Goal: Task Accomplishment & Management: Manage account settings

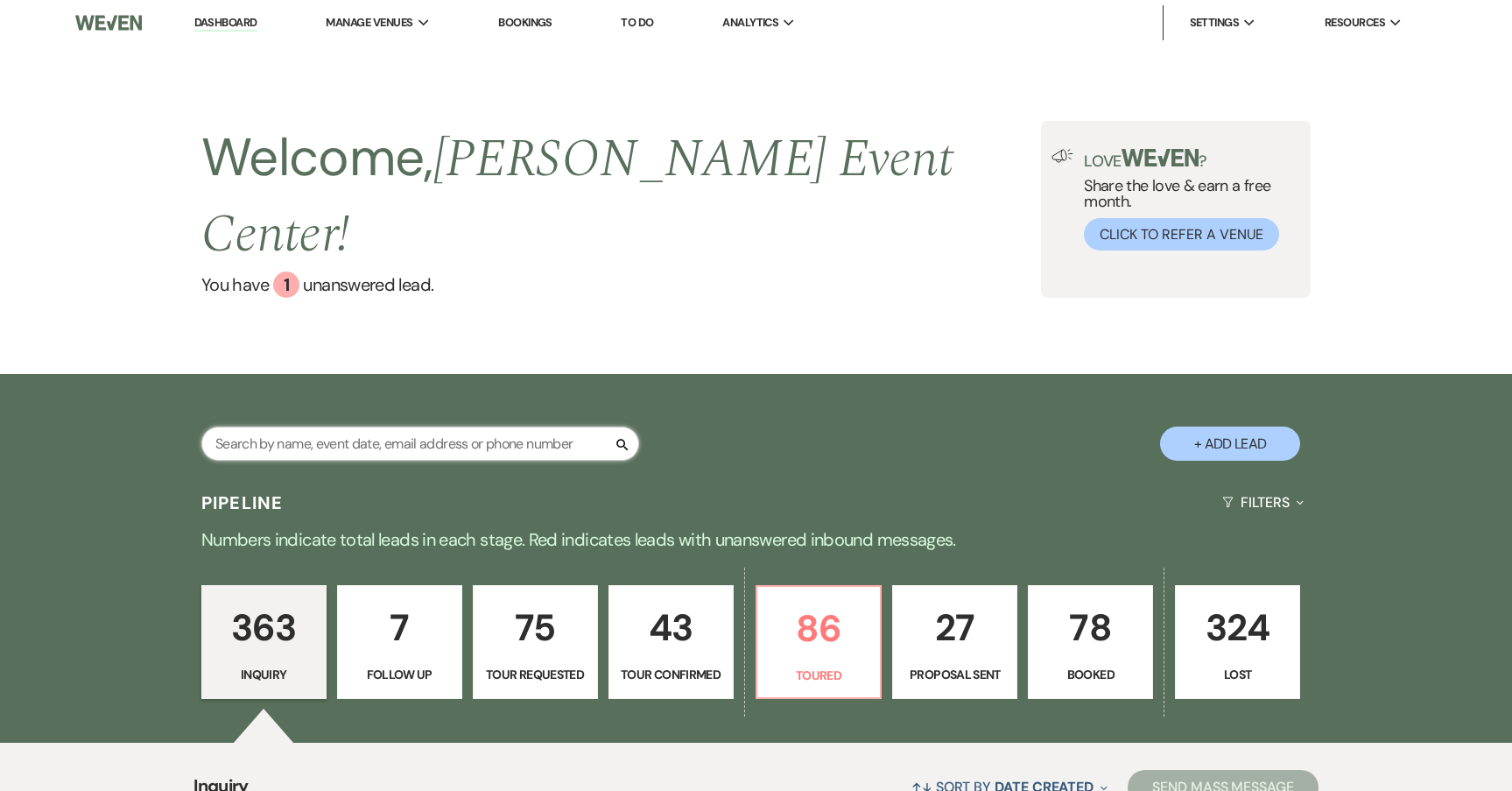
click at [409, 426] on input "text" at bounding box center [420, 443] width 438 height 34
type input "Jazmyne"
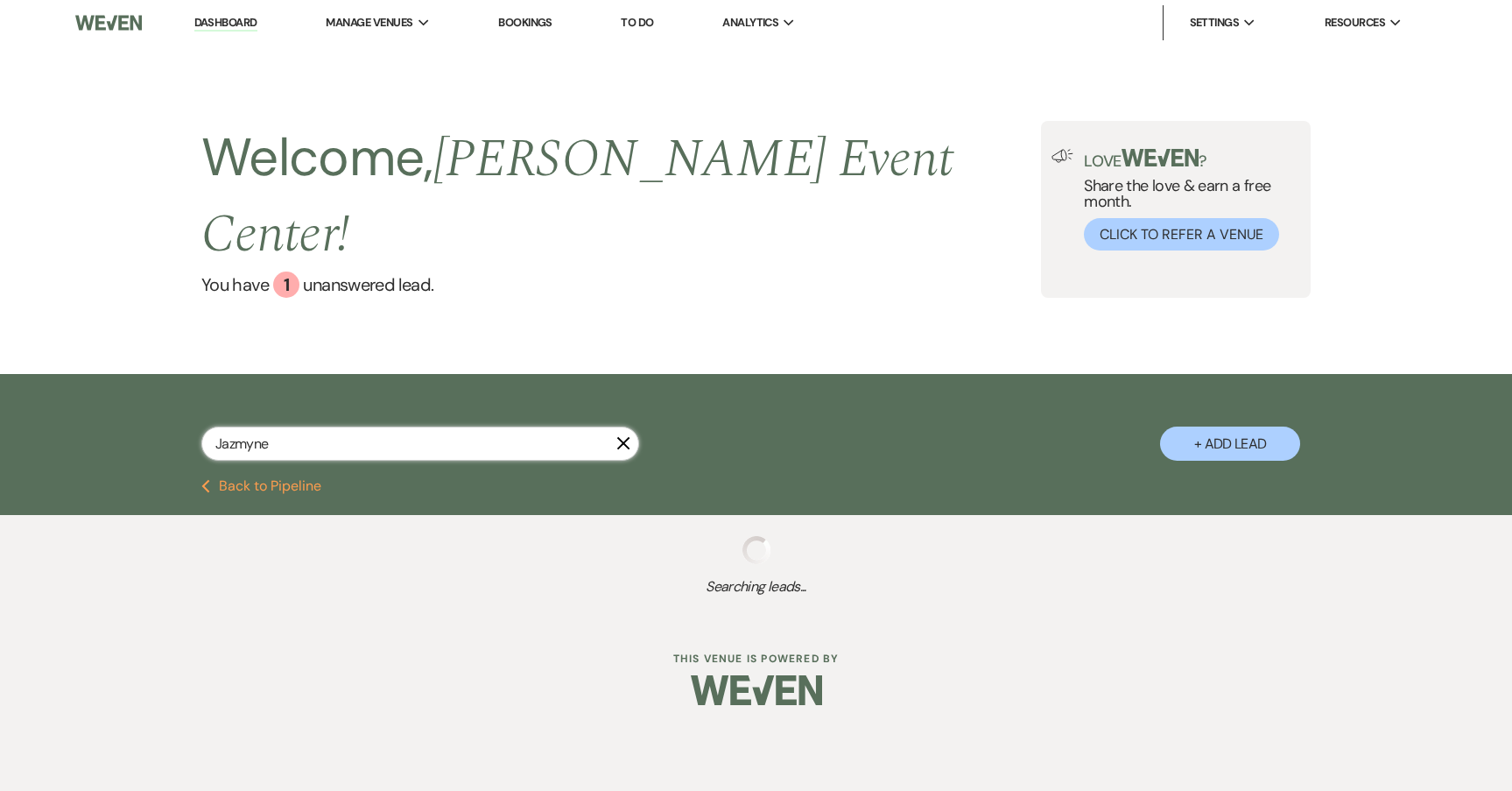
select select "5"
select select "6"
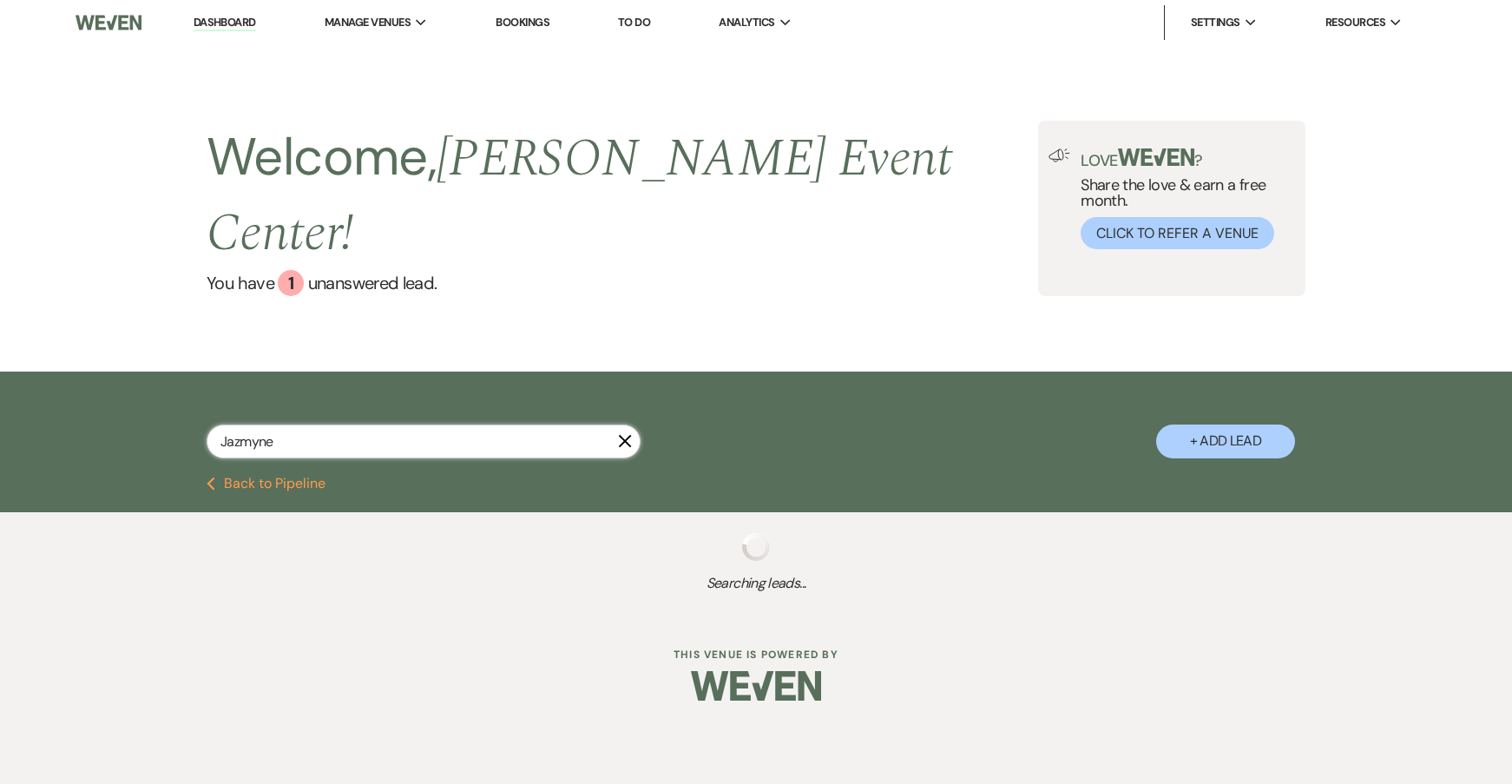
select select "6"
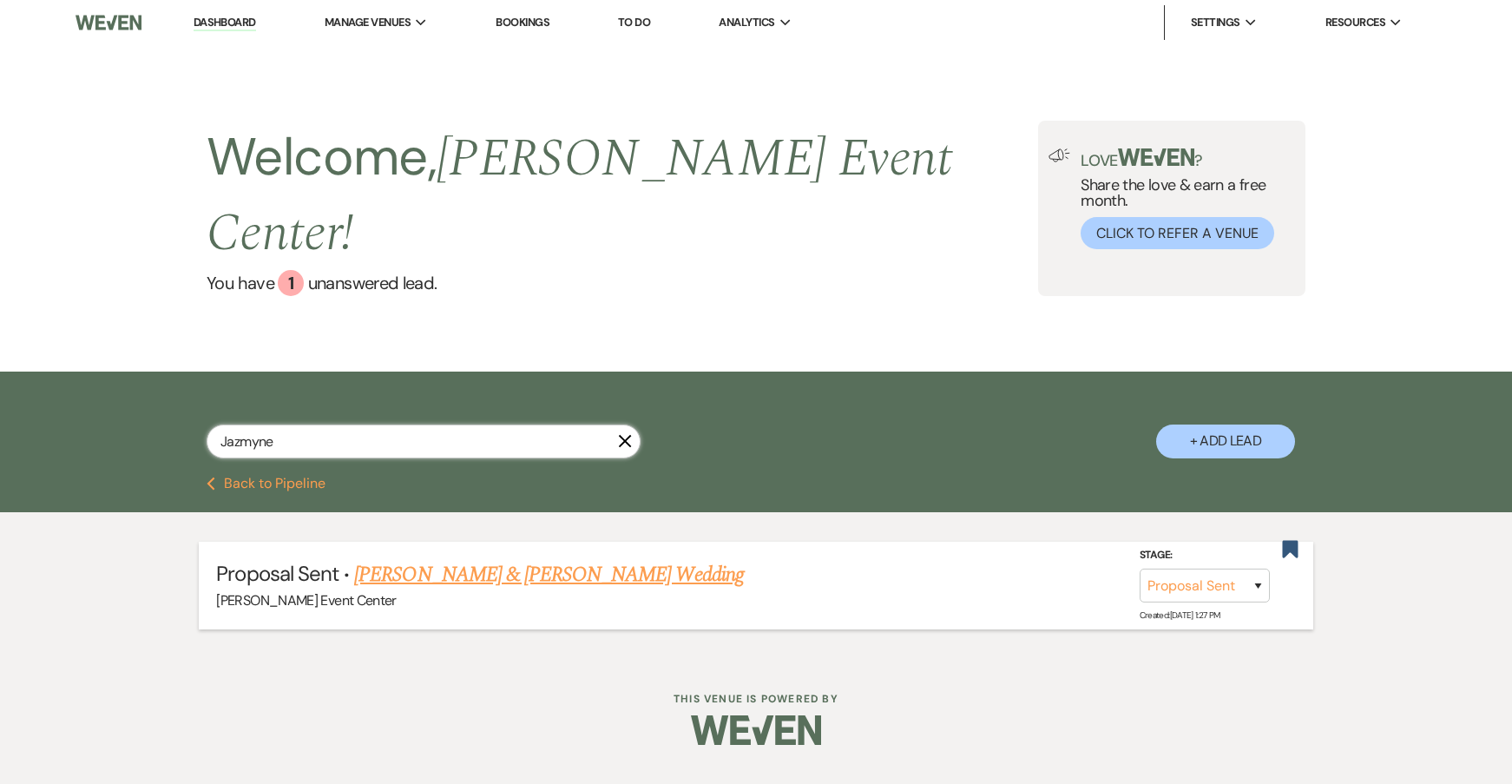
type input "Jazmyne"
click at [463, 559] on link "[PERSON_NAME] & [PERSON_NAME] Wedding" at bounding box center [548, 575] width 389 height 31
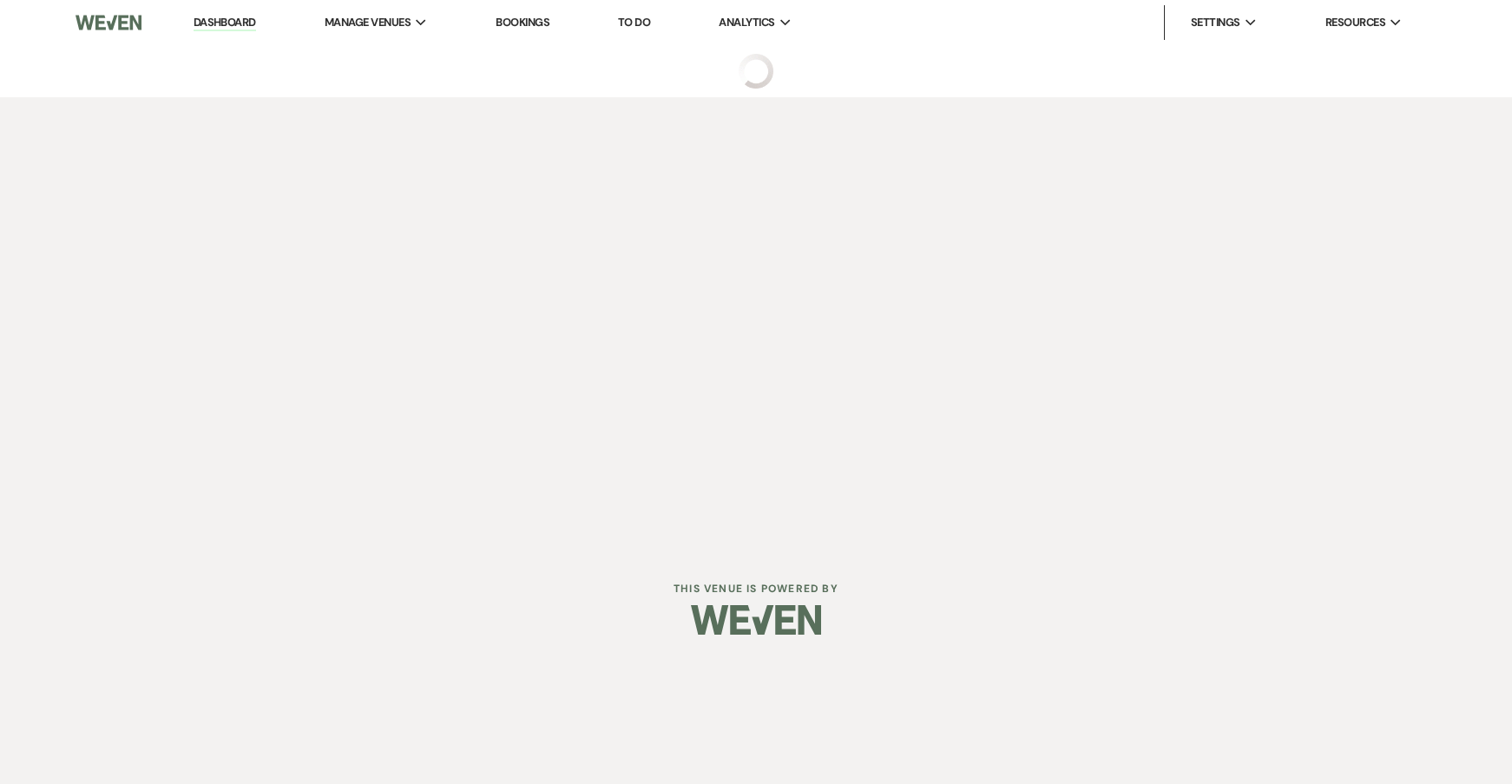
select select "6"
select select "5"
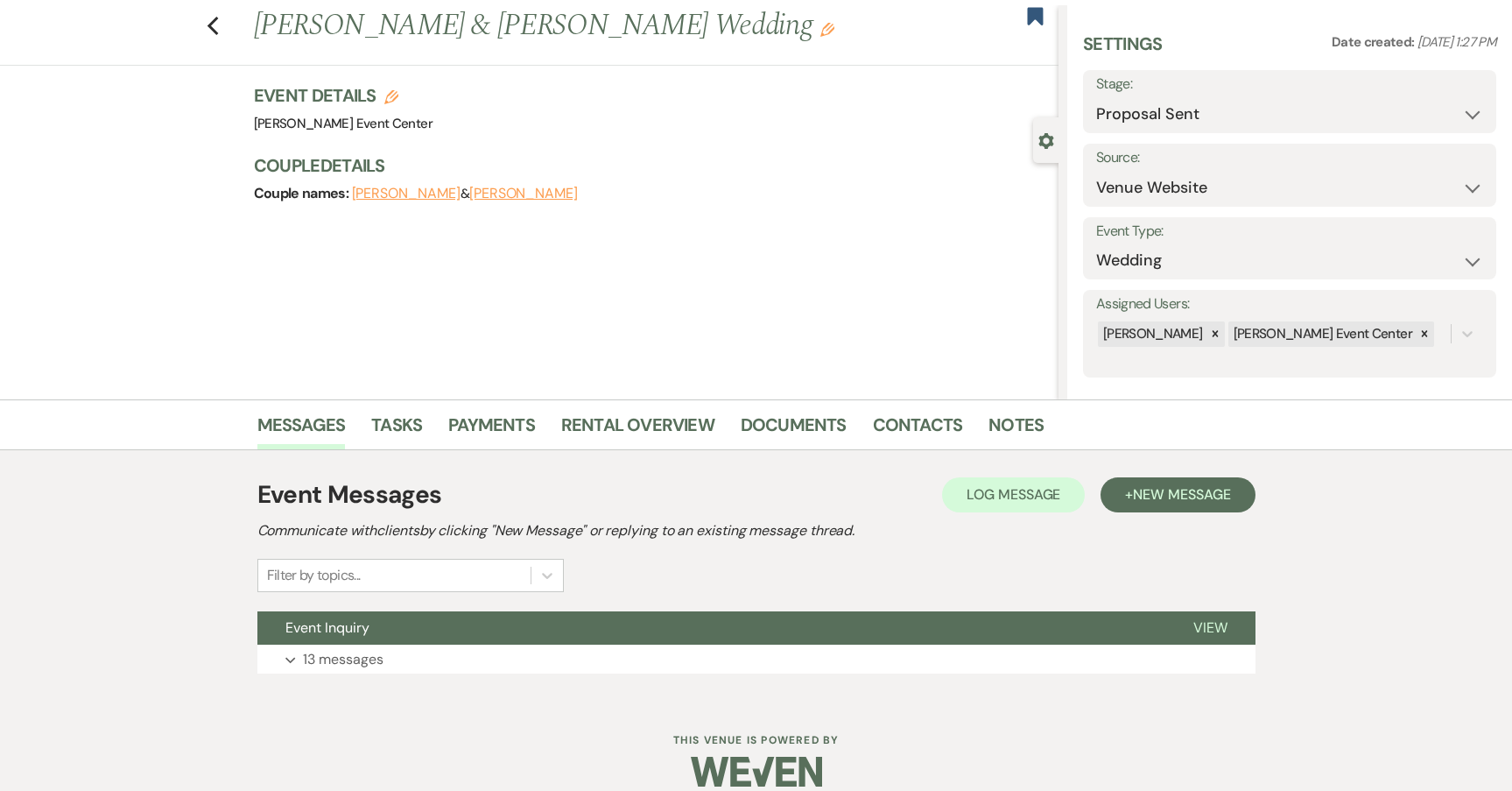
scroll to position [62, 0]
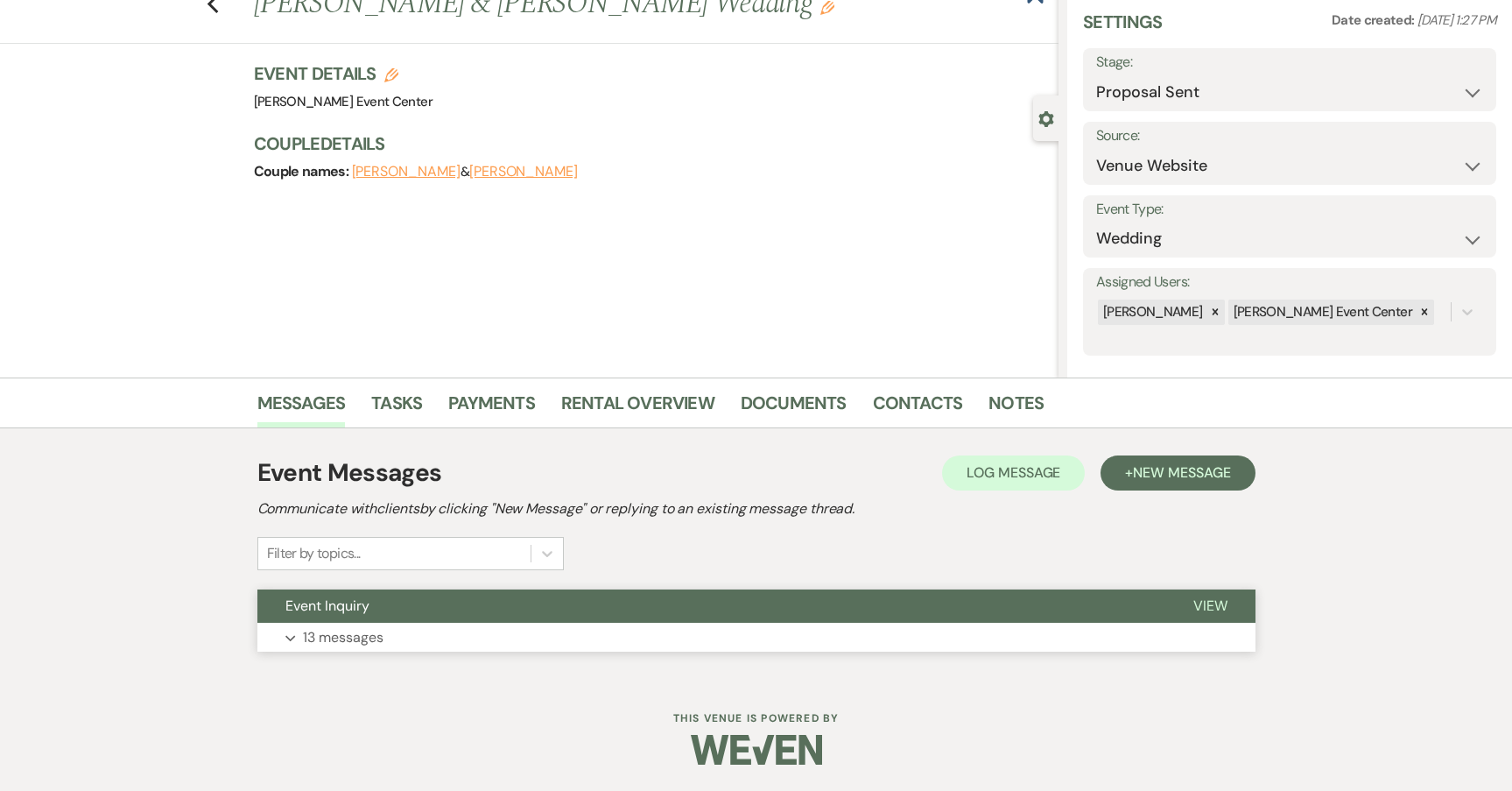
click at [341, 631] on p "13 messages" at bounding box center [344, 637] width 81 height 23
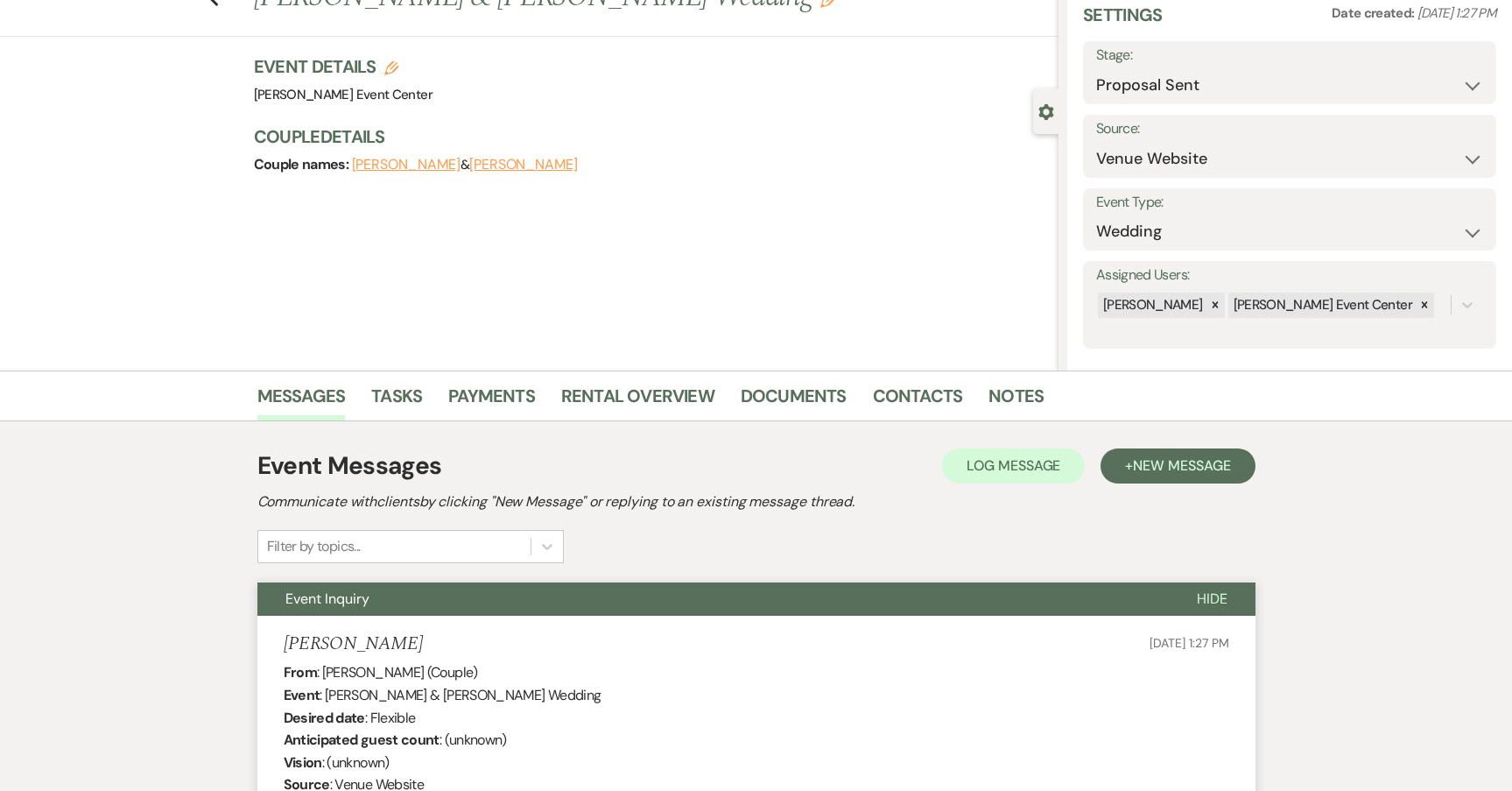
scroll to position [64, 0]
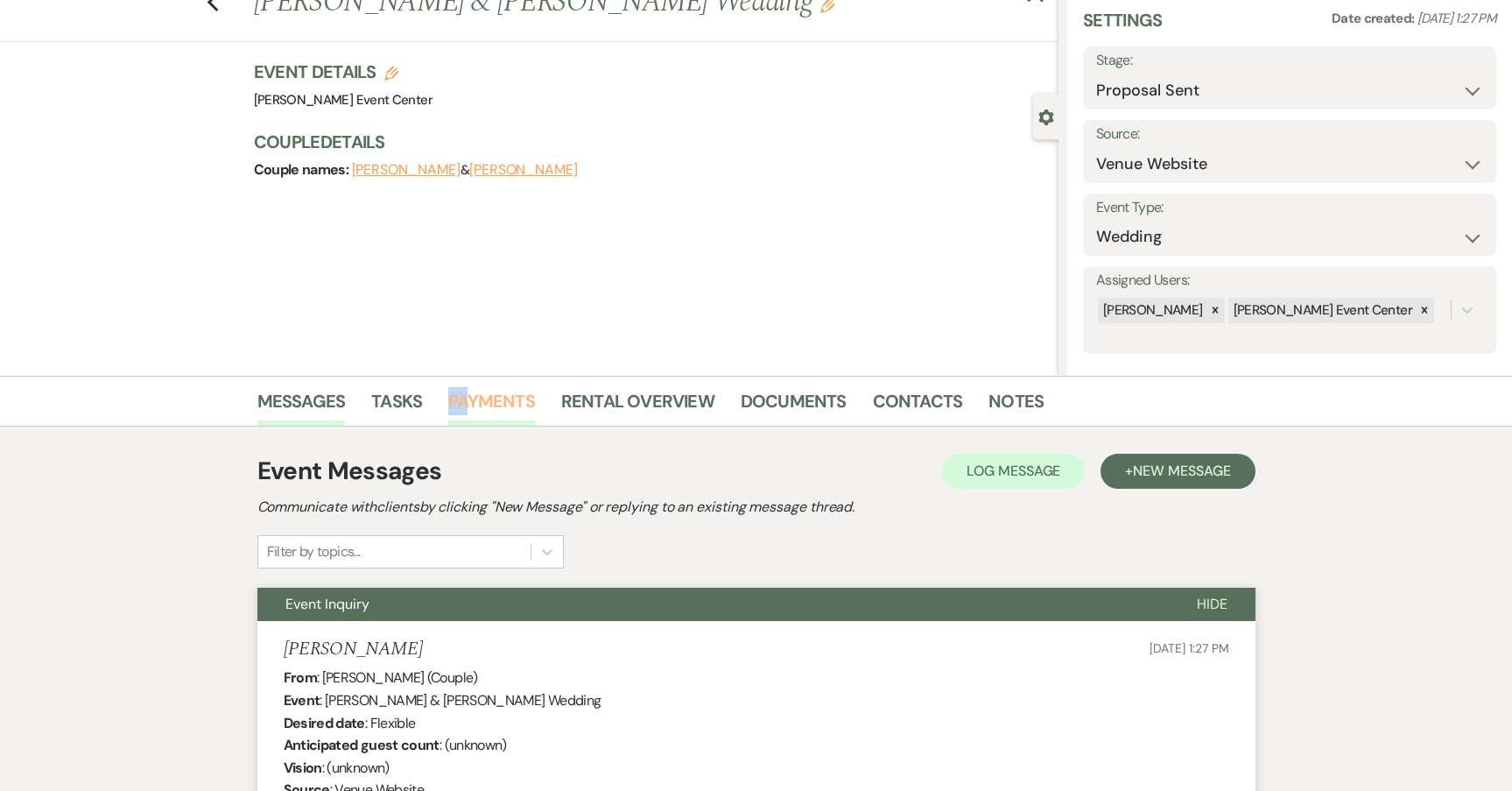
click at [465, 387] on li "Payments" at bounding box center [504, 404] width 113 height 42
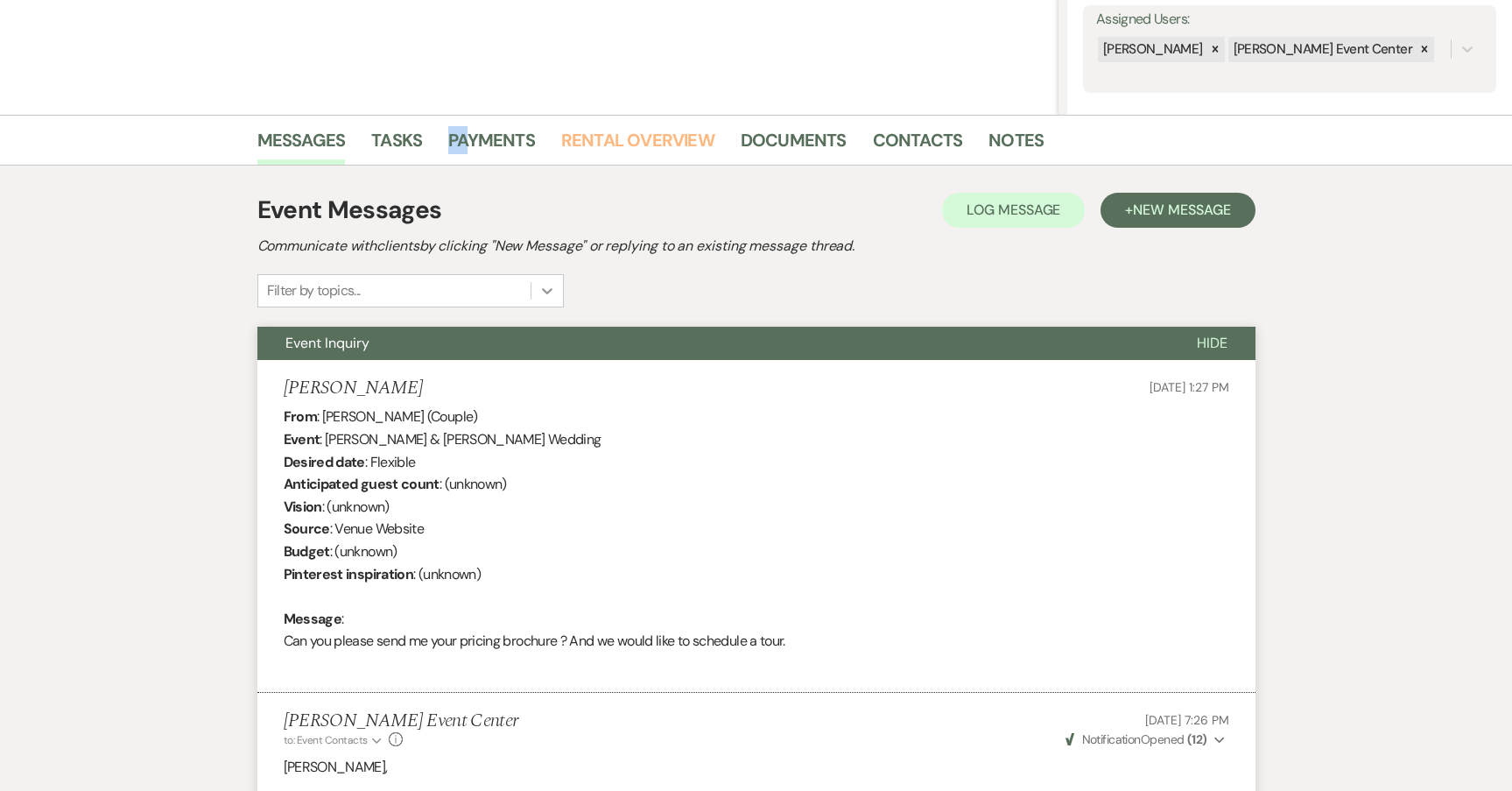
scroll to position [327, 0]
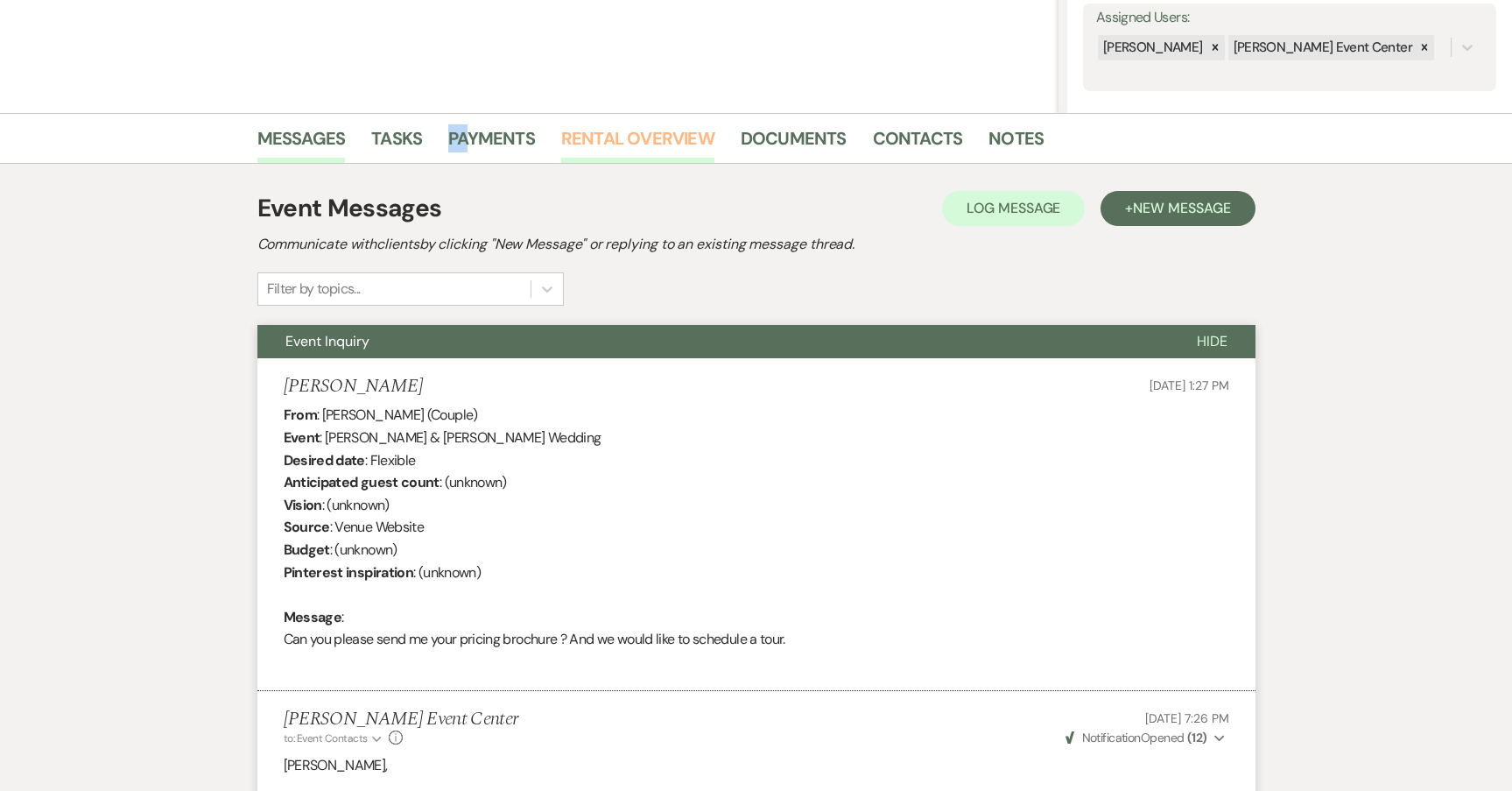
click at [639, 140] on link "Rental Overview" at bounding box center [638, 143] width 153 height 39
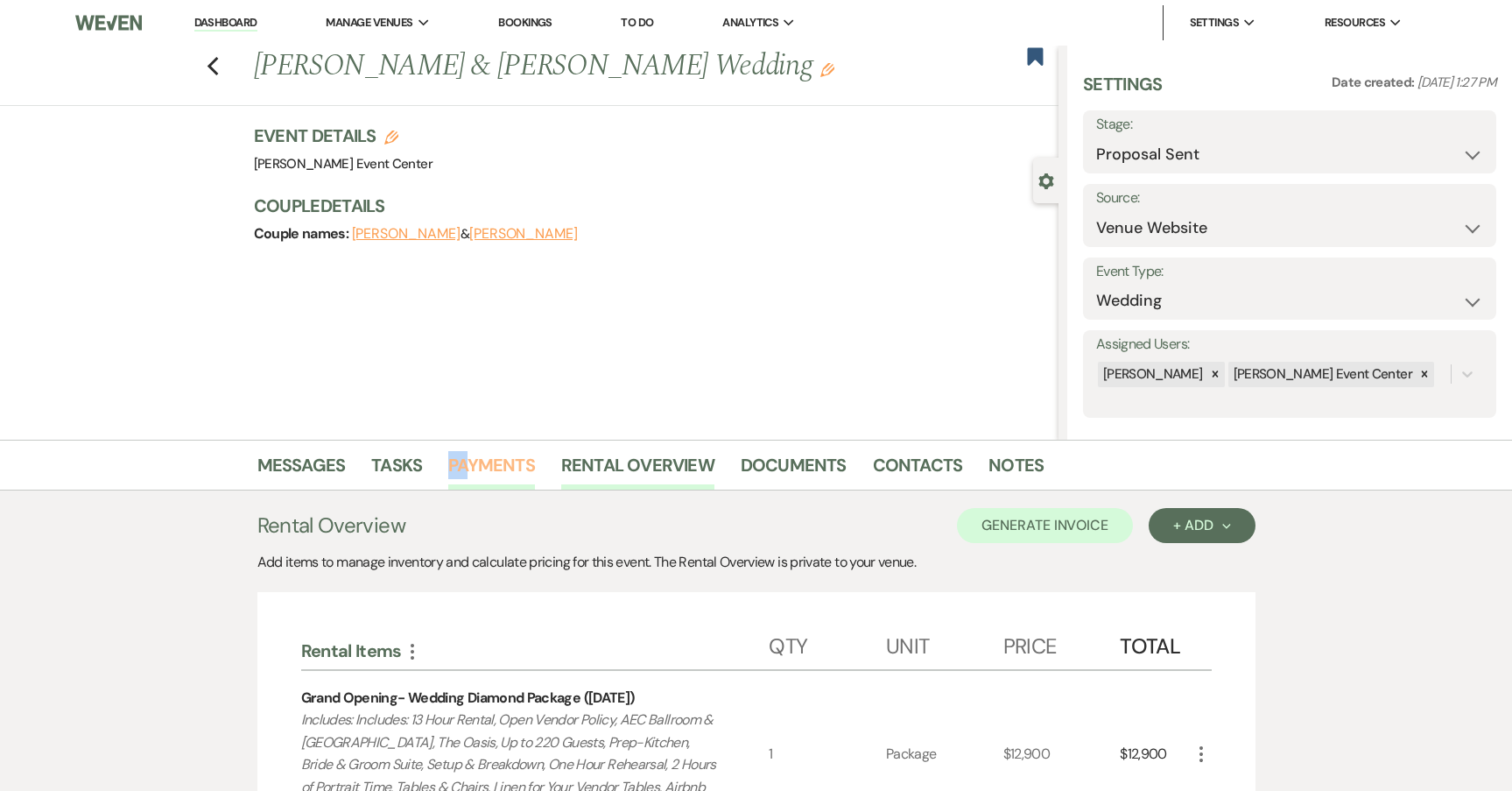
click at [487, 457] on link "Payments" at bounding box center [491, 470] width 87 height 39
